Goal: Entertainment & Leisure: Browse casually

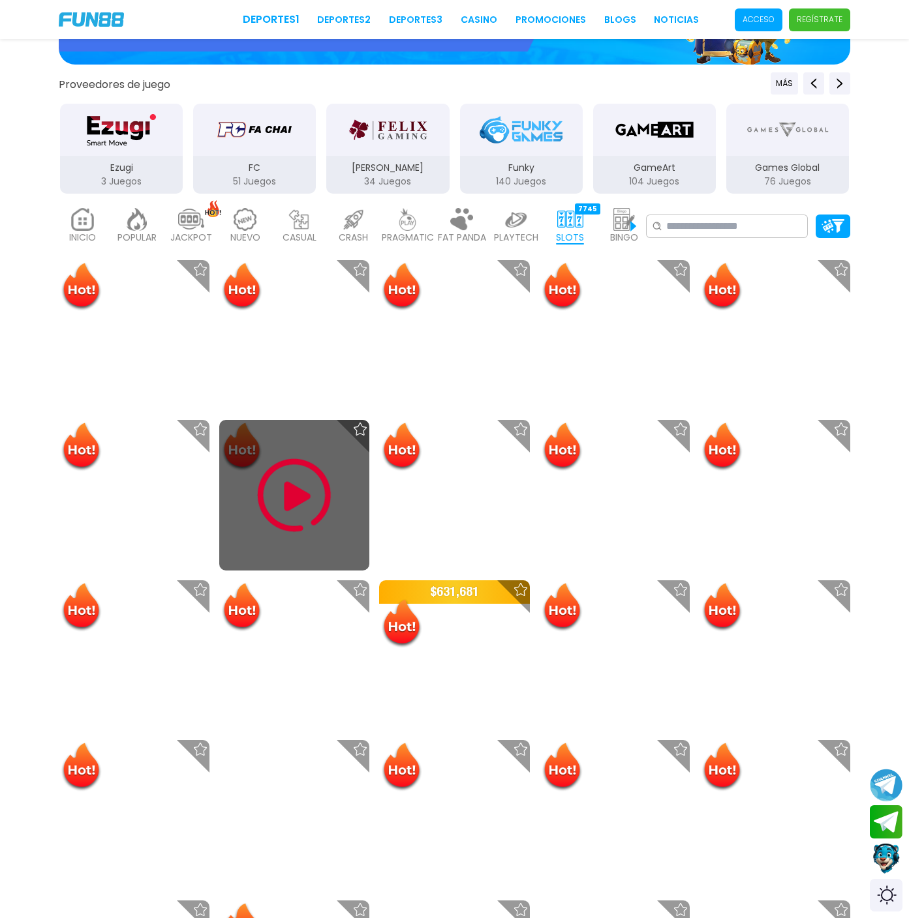
scroll to position [339, 0]
